Goal: Task Accomplishment & Management: Manage account settings

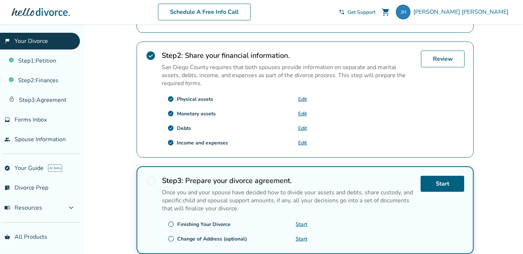
scroll to position [210, 0]
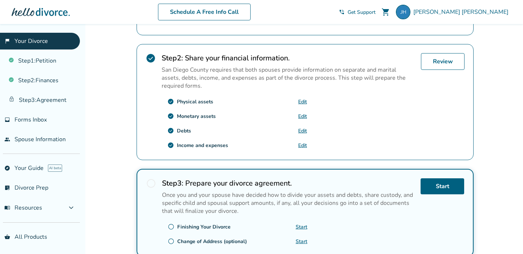
click at [301, 116] on link "Edit" at bounding box center [302, 116] width 9 height 7
click at [302, 114] on link "Edit" at bounding box center [302, 116] width 9 height 7
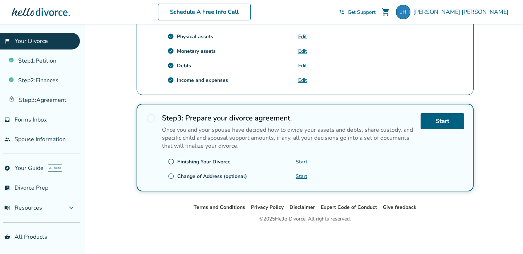
scroll to position [275, 0]
click at [301, 66] on link "Edit" at bounding box center [302, 65] width 9 height 7
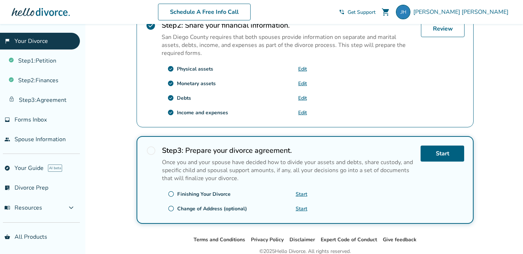
scroll to position [206, 0]
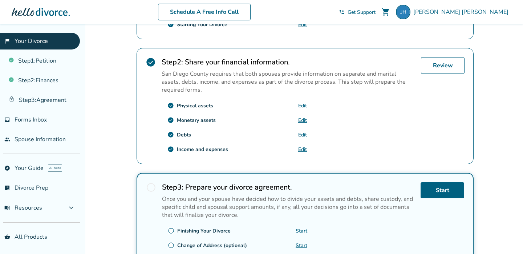
click at [302, 149] on link "Edit" at bounding box center [302, 149] width 9 height 7
